Goal: Communication & Community: Connect with others

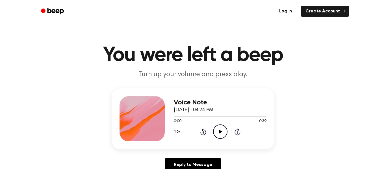
click at [154, 118] on div at bounding box center [141, 118] width 45 height 45
click at [221, 128] on icon "Play Audio" at bounding box center [220, 132] width 14 height 14
click at [219, 136] on icon "Play Audio" at bounding box center [220, 132] width 14 height 14
click at [217, 132] on icon "Play Audio" at bounding box center [220, 132] width 14 height 14
click at [218, 136] on icon "Play Audio" at bounding box center [220, 132] width 14 height 14
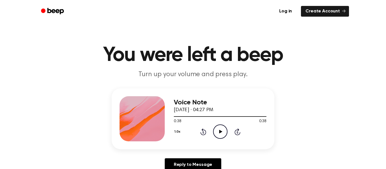
click at [218, 136] on icon "Play Audio" at bounding box center [220, 132] width 14 height 14
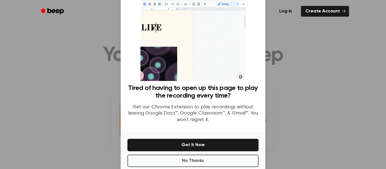
scroll to position [29, 0]
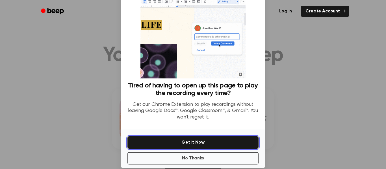
click at [224, 138] on button "Get It Now" at bounding box center [192, 142] width 131 height 12
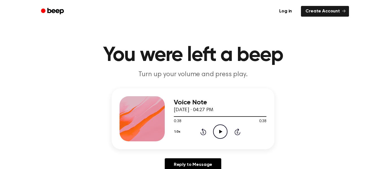
click at [219, 132] on icon at bounding box center [220, 132] width 3 height 4
click at [207, 165] on link "Reply to Message" at bounding box center [193, 164] width 56 height 13
